Goal: Task Accomplishment & Management: Manage account settings

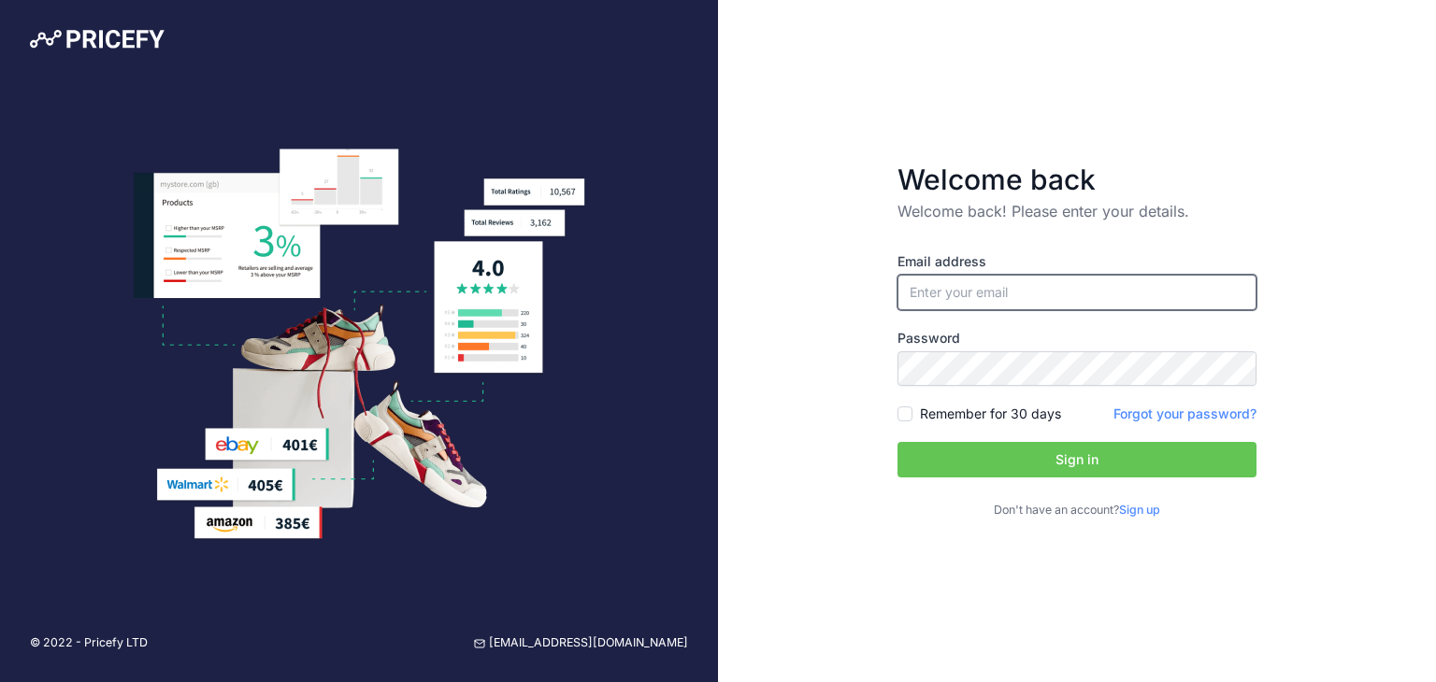
click at [945, 294] on input "email" at bounding box center [1076, 293] width 359 height 36
click at [1044, 285] on input "email" at bounding box center [1076, 293] width 359 height 36
paste input "[DOMAIN_NAME][EMAIL_ADDRESS][DOMAIN_NAME]"
drag, startPoint x: 909, startPoint y: 297, endPoint x: 890, endPoint y: 297, distance: 18.7
click at [890, 297] on form "Welcome back Welcome back! Please enter your details. Email address pricefy.io@…" at bounding box center [1077, 341] width 419 height 417
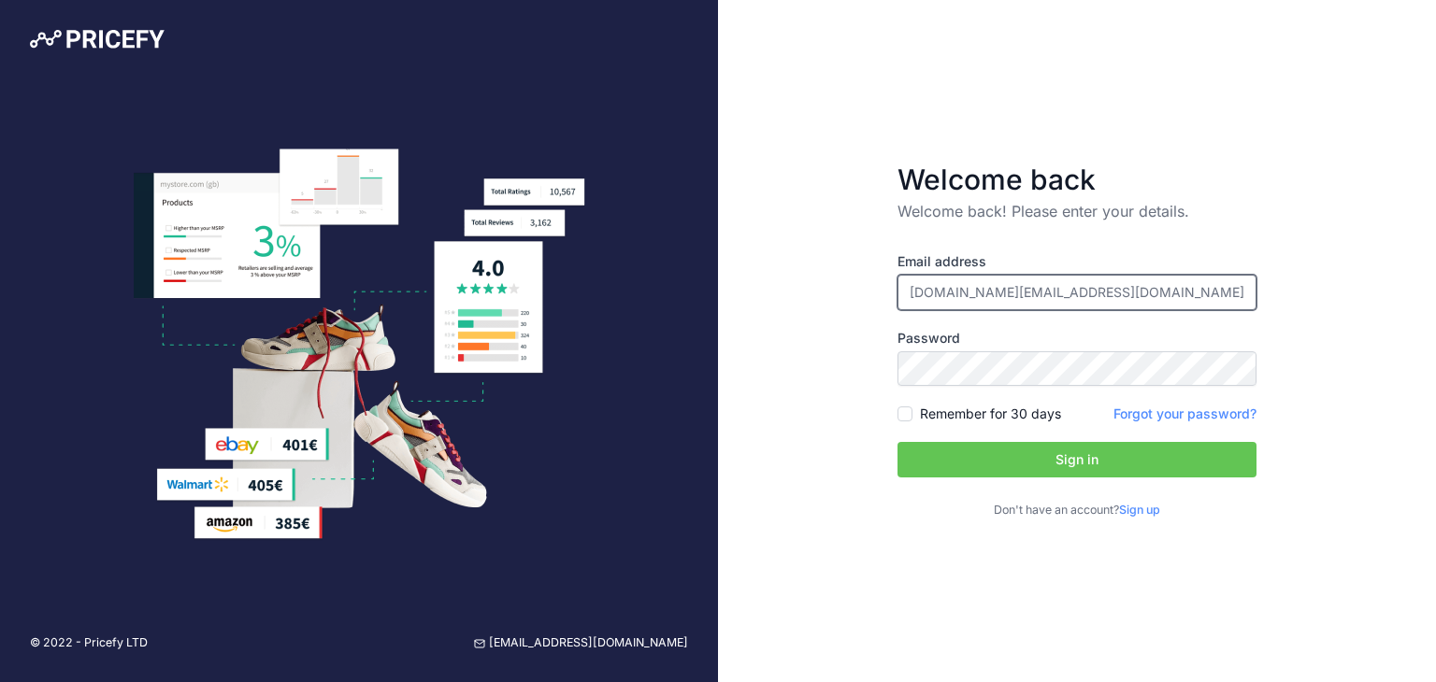
type input "[DOMAIN_NAME][EMAIL_ADDRESS][DOMAIN_NAME]"
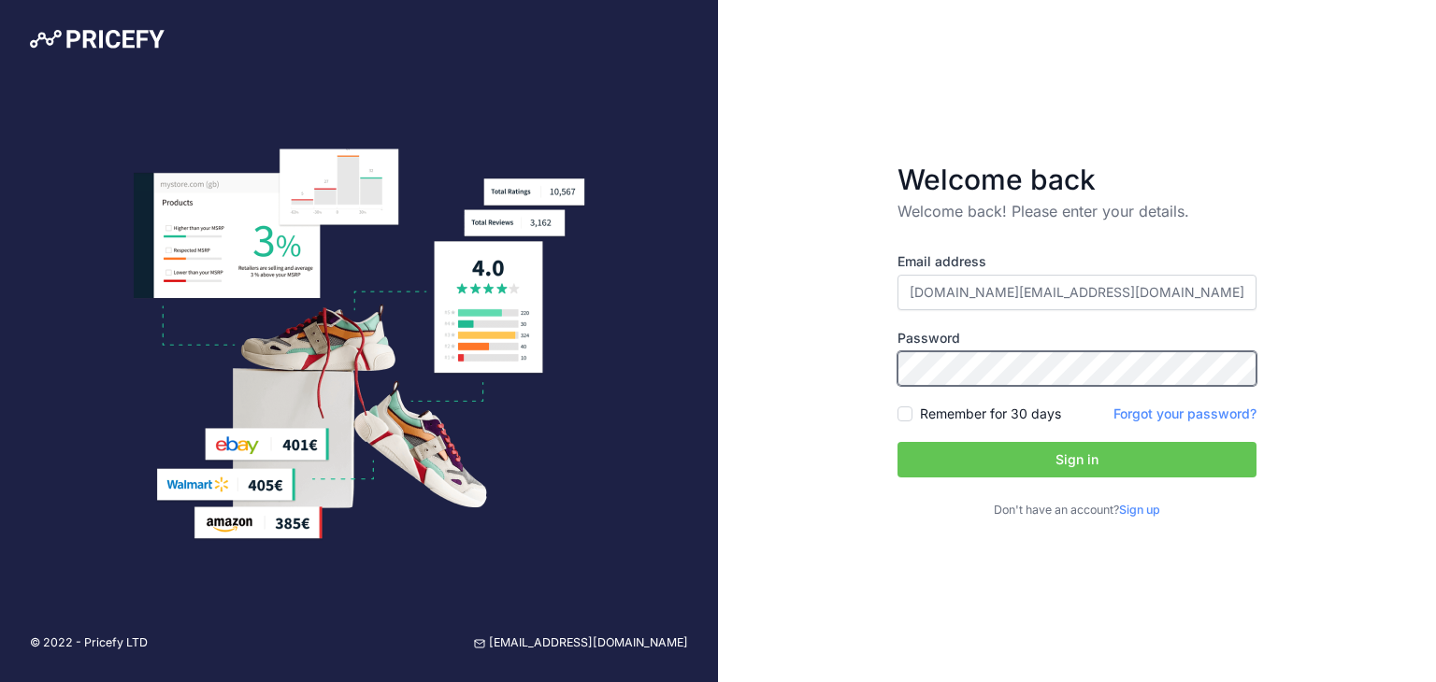
click at [875, 371] on form "Welcome back Welcome back! Please enter your details. Email address pricefy.io@…" at bounding box center [1077, 341] width 419 height 417
click at [897, 442] on button "Sign in" at bounding box center [1076, 460] width 359 height 36
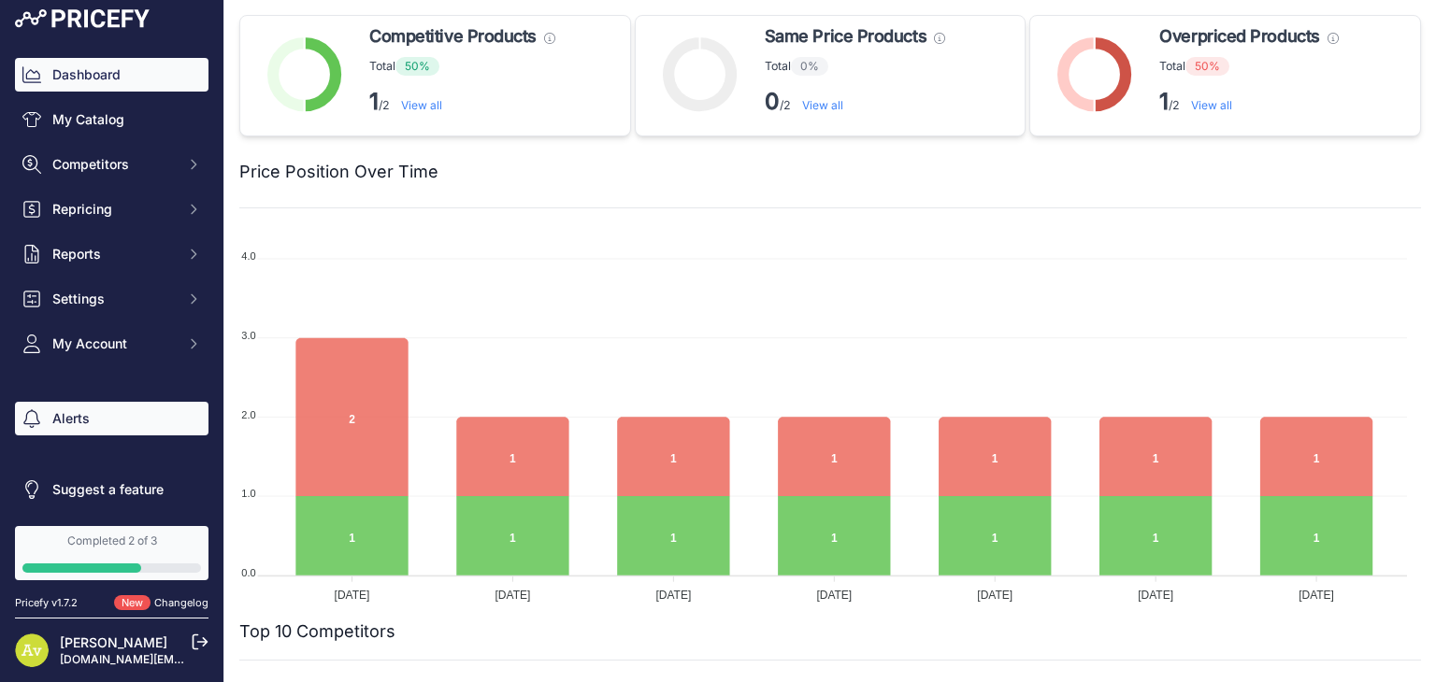
scroll to position [12, 0]
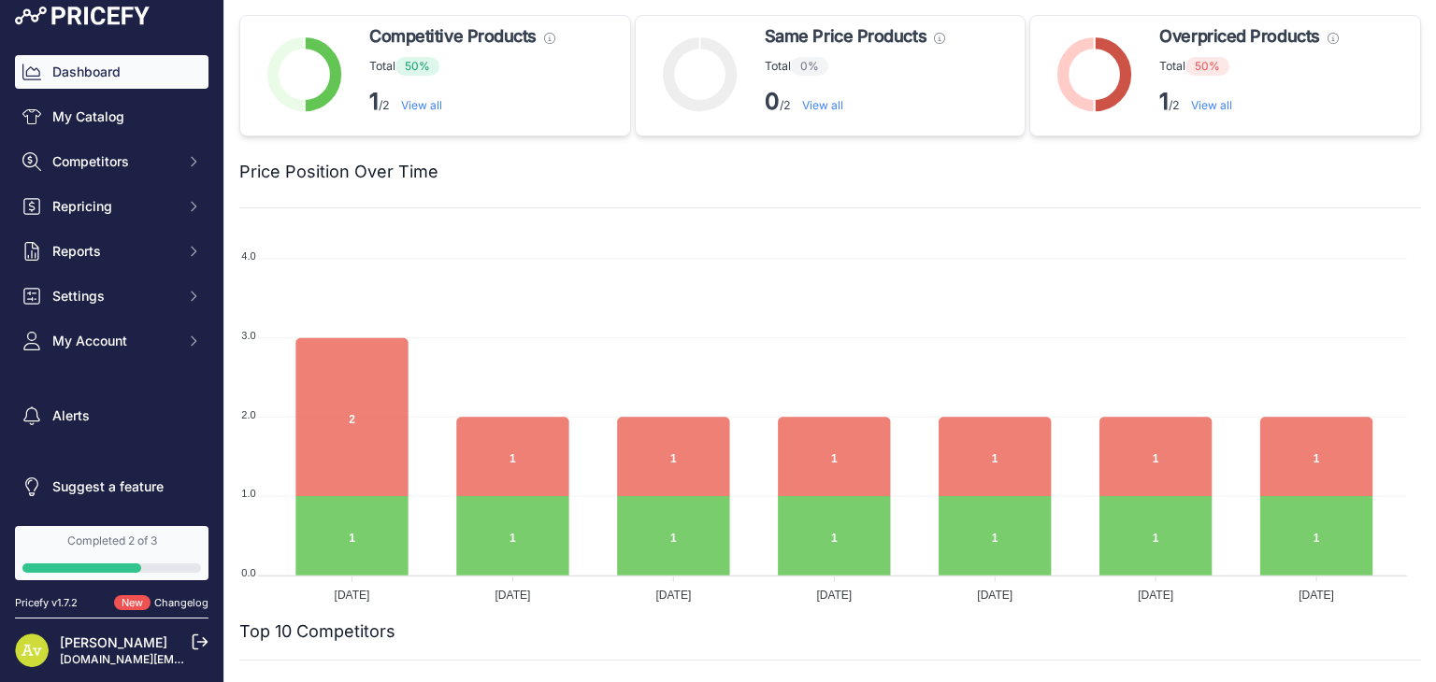
click at [195, 639] on icon at bounding box center [200, 642] width 17 height 17
